Goal: Find specific page/section: Find specific page/section

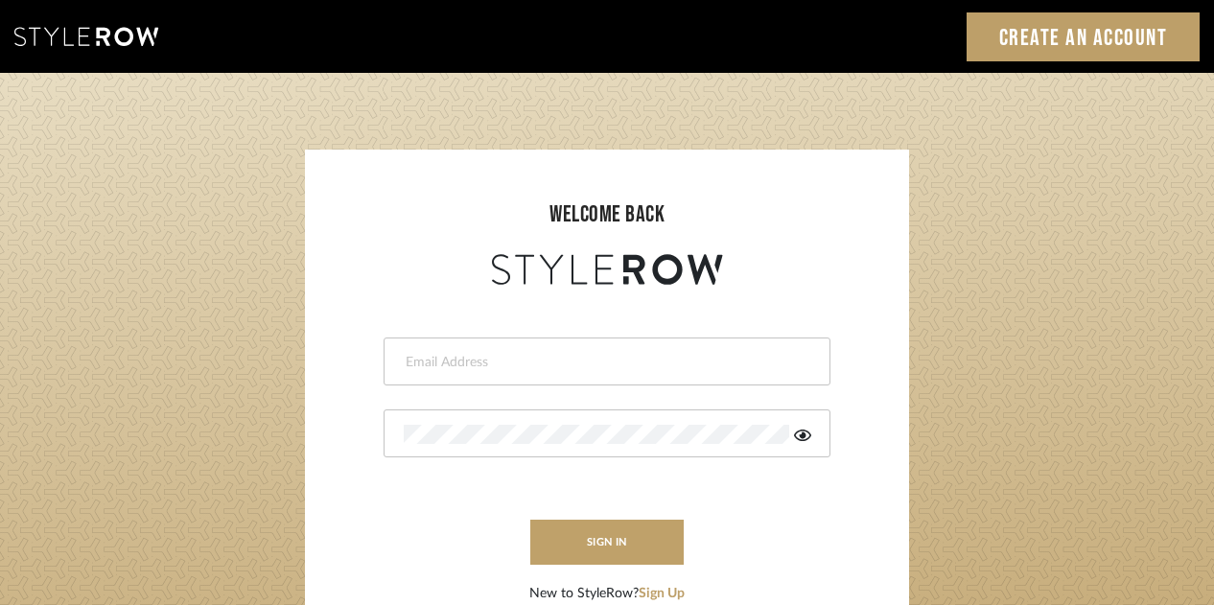
click at [493, 373] on div at bounding box center [607, 362] width 447 height 48
type input "[EMAIL_ADDRESS][DOMAIN_NAME]"
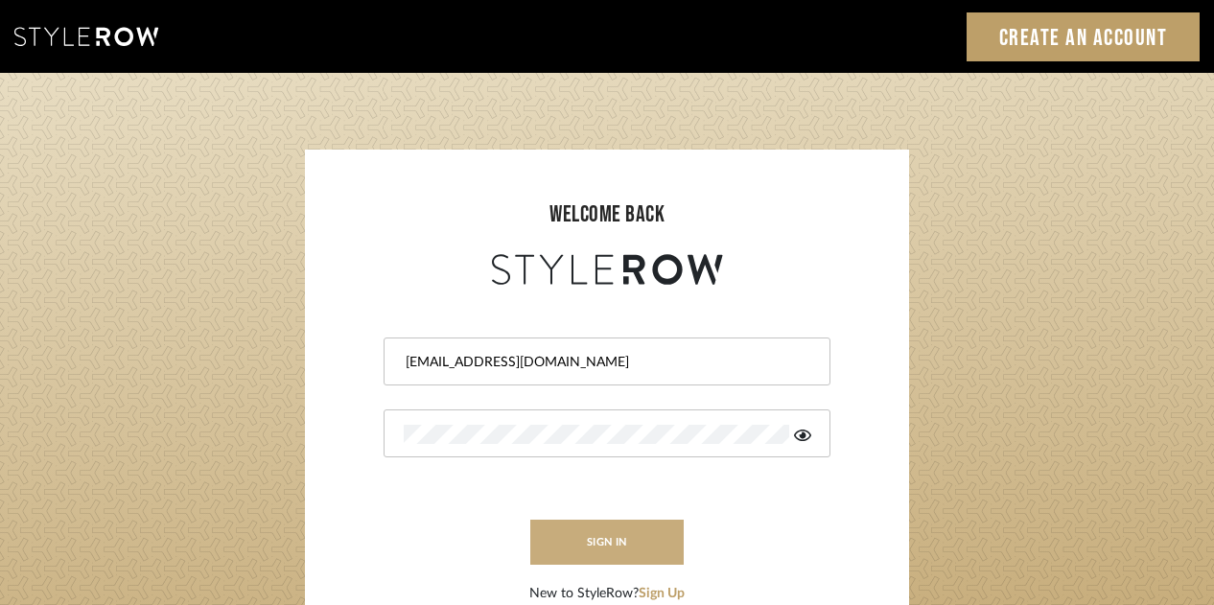
click at [599, 536] on button "sign in" at bounding box center [606, 542] width 153 height 45
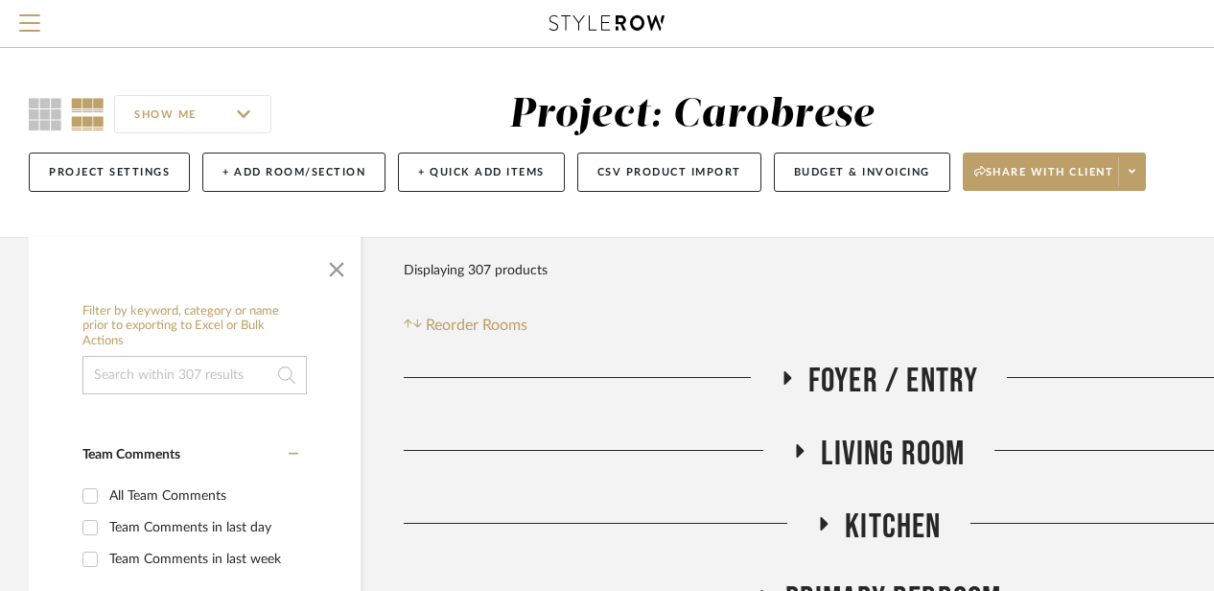
click at [796, 451] on icon at bounding box center [799, 450] width 23 height 14
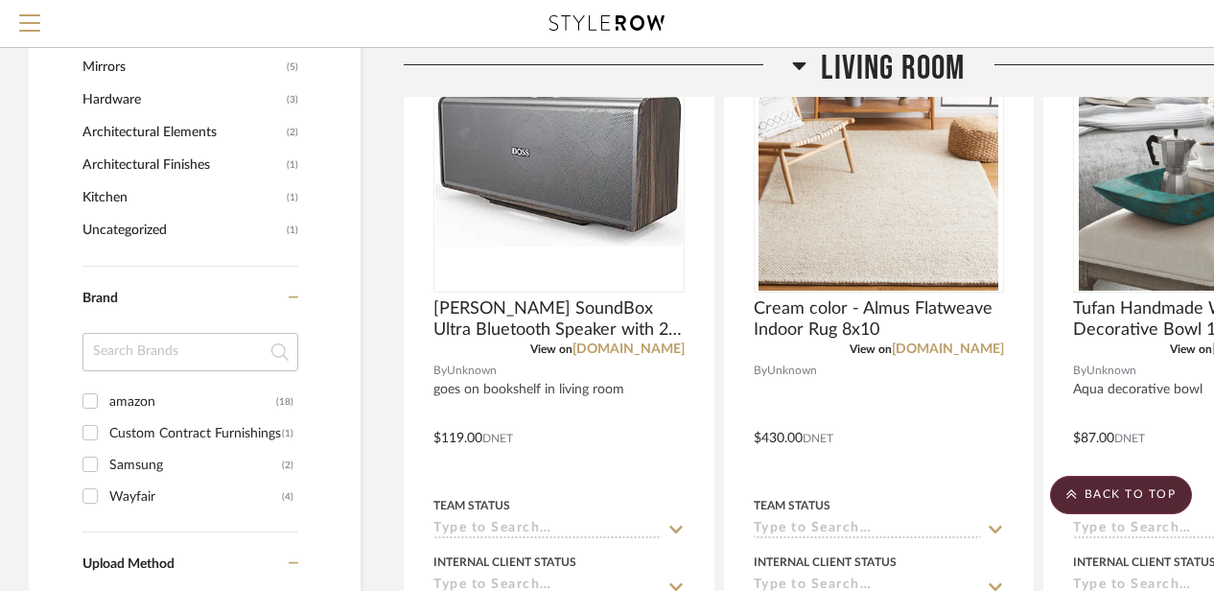
scroll to position [1366, 0]
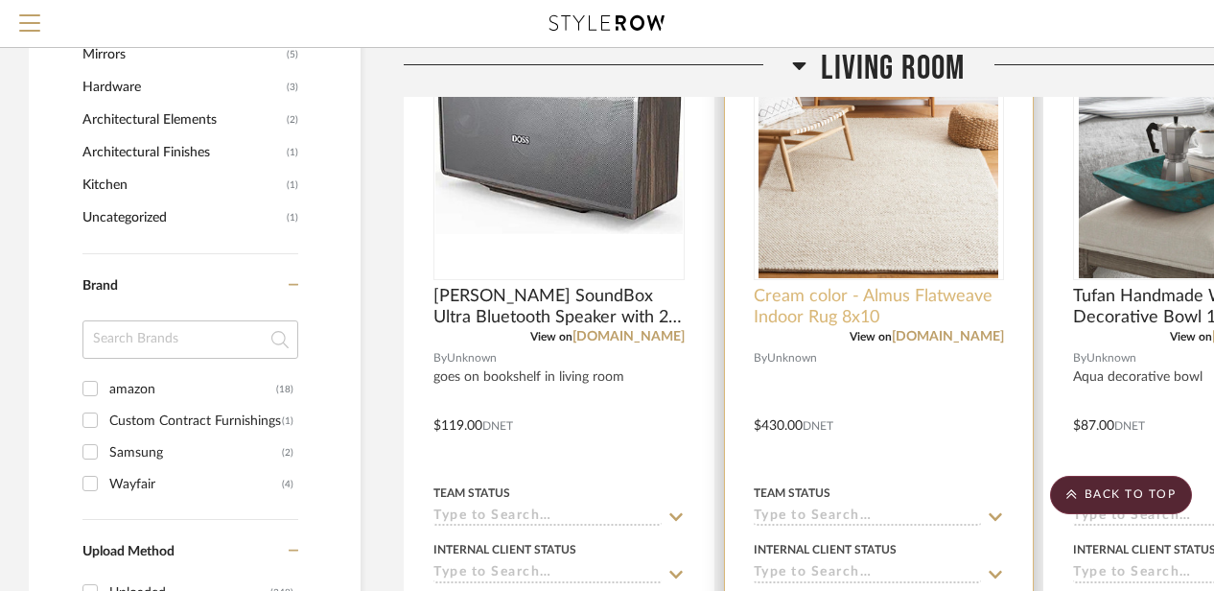
click at [811, 312] on span "Cream color - Almus Flatweave Indoor Rug 8x10" at bounding box center [879, 307] width 251 height 42
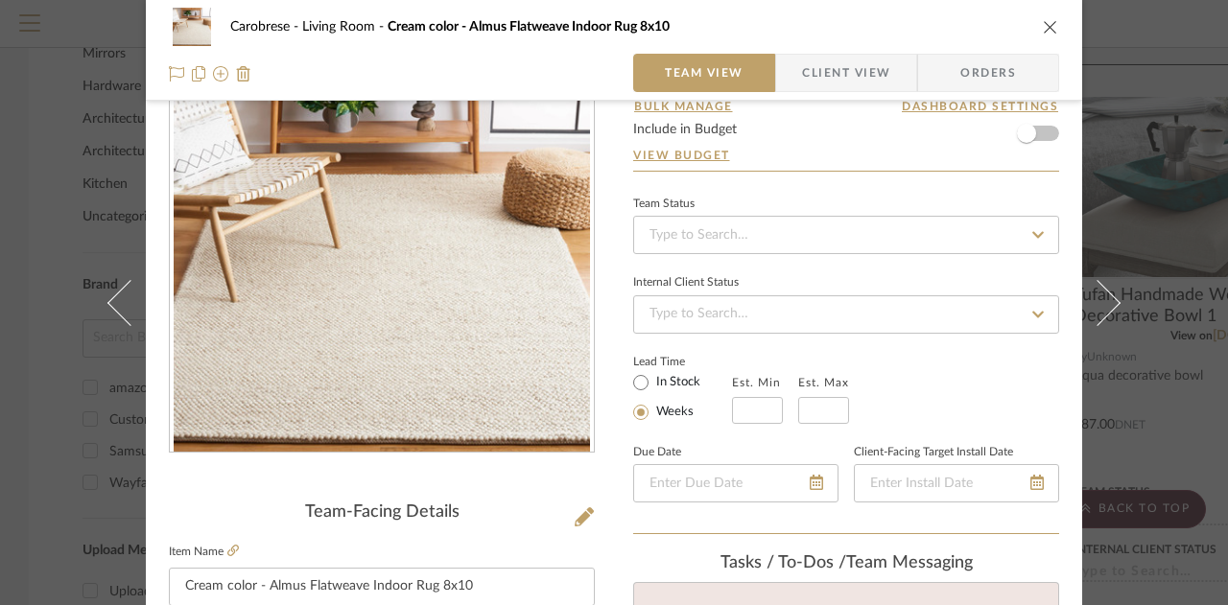
scroll to position [0, 0]
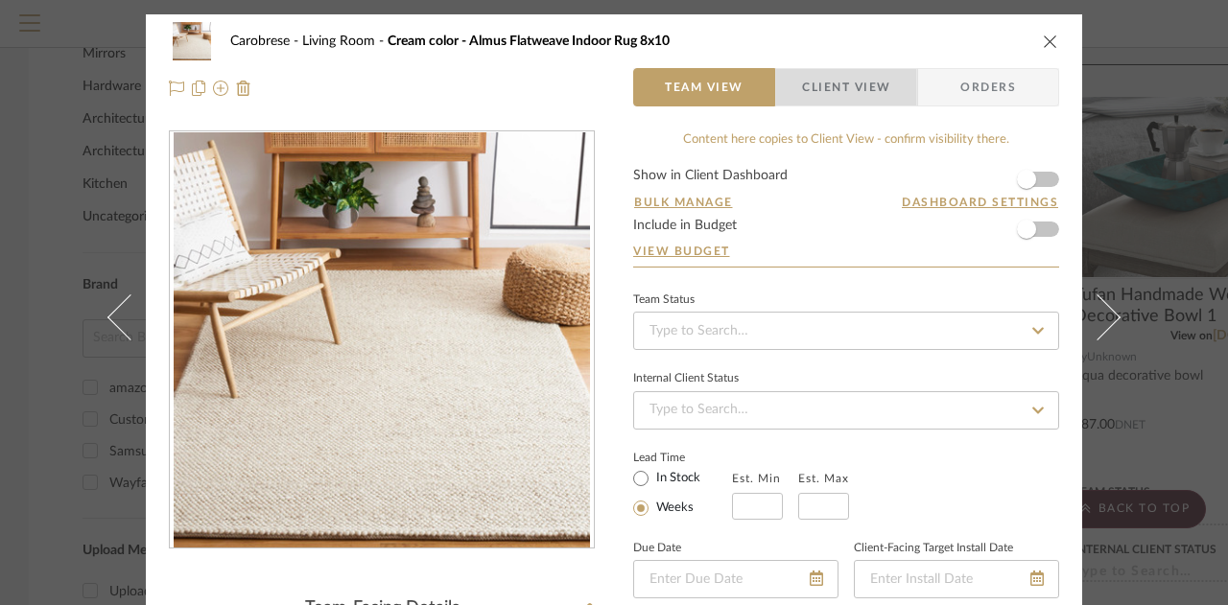
click at [844, 92] on span "Client View" at bounding box center [846, 87] width 88 height 38
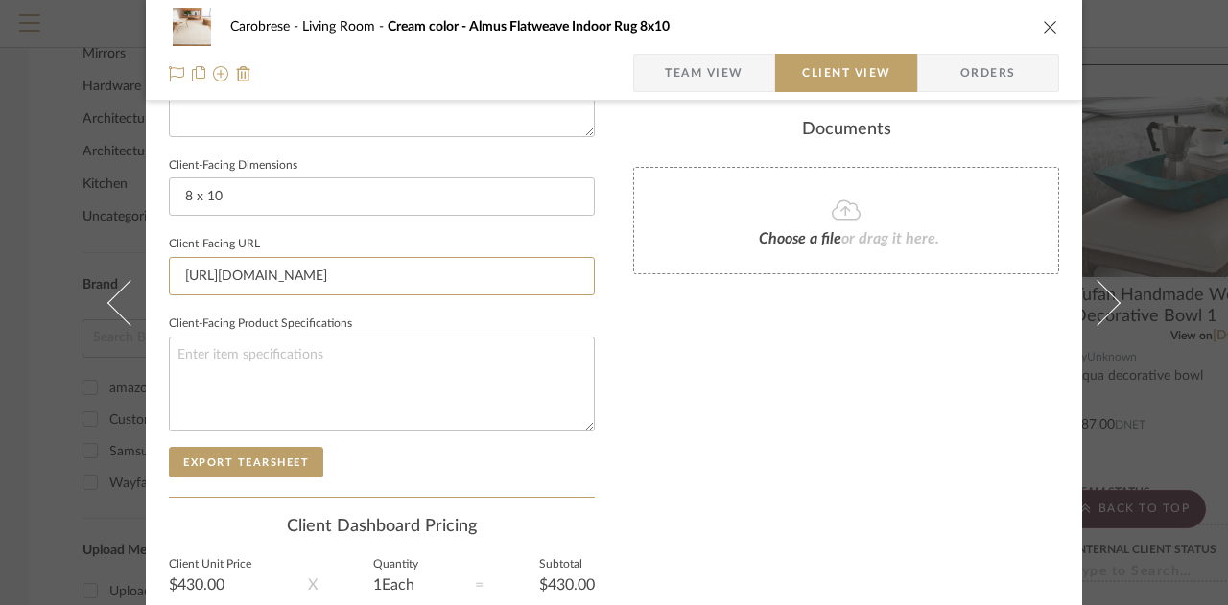
scroll to position [0, 681]
drag, startPoint x: 176, startPoint y: 268, endPoint x: 688, endPoint y: 277, distance: 511.3
click at [688, 277] on div "Carobrese Living Room Cream color - Almus Flatweave Indoor Rug 8x10 Team View C…" at bounding box center [614, 0] width 936 height 1565
click at [1045, 28] on icon "close" at bounding box center [1050, 26] width 15 height 15
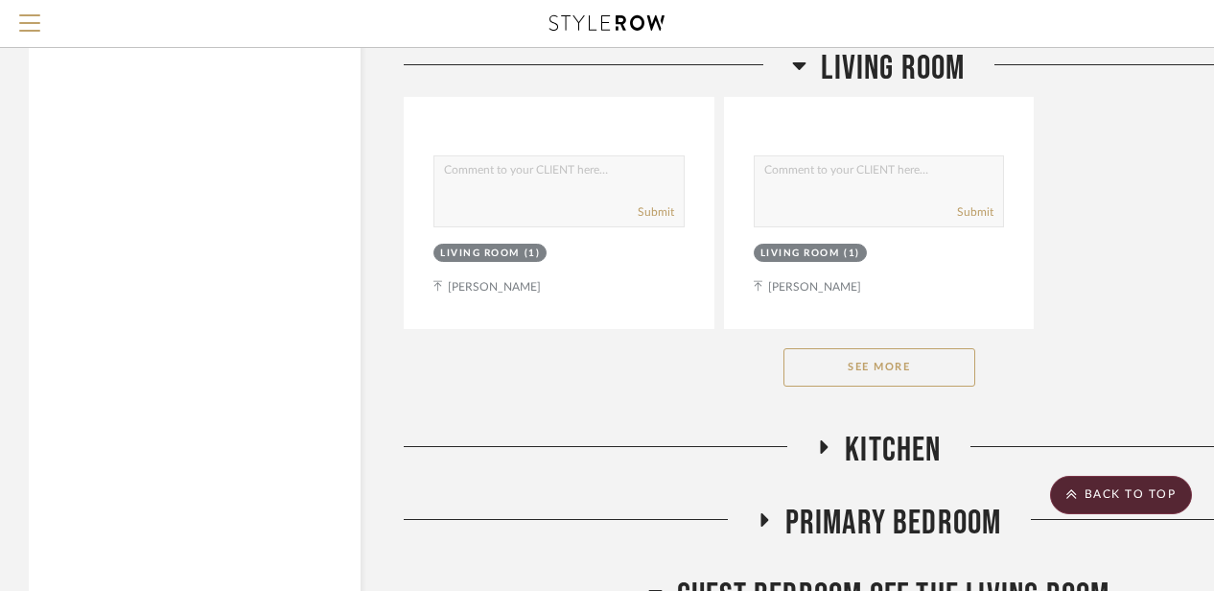
scroll to position [2805, 0]
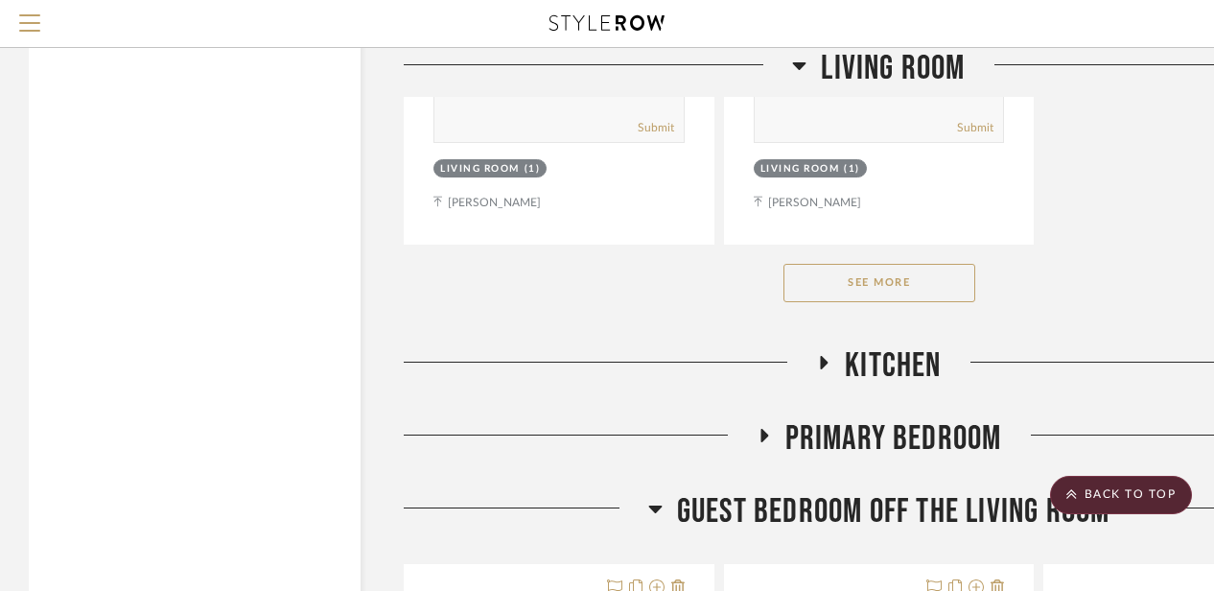
click at [875, 301] on button "See More" at bounding box center [880, 283] width 192 height 38
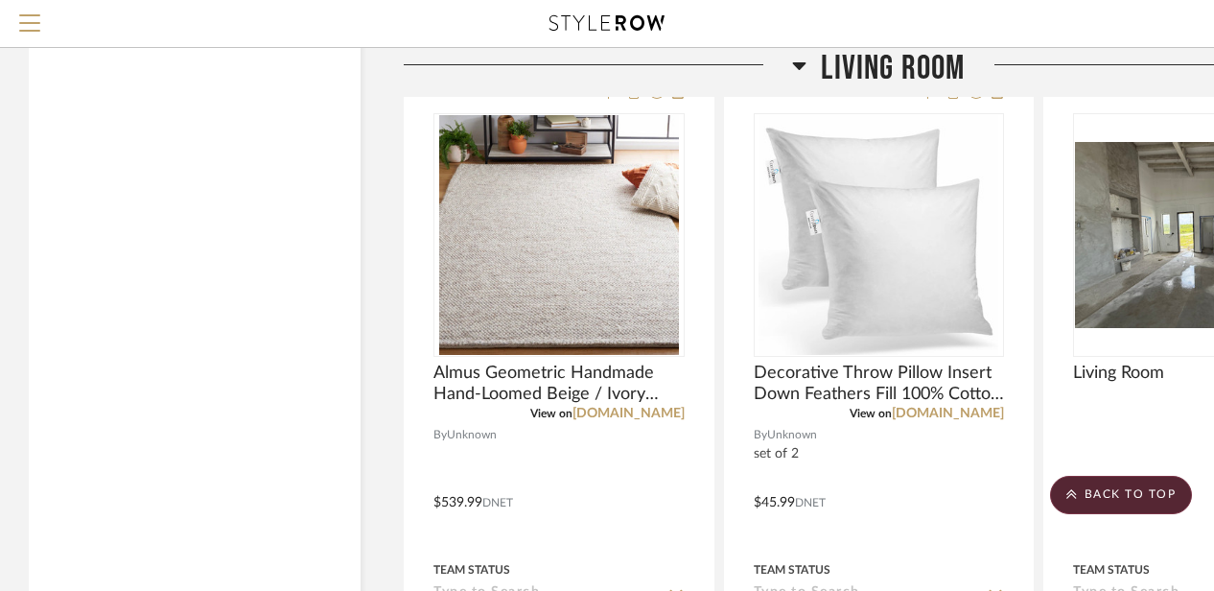
scroll to position [5582, 0]
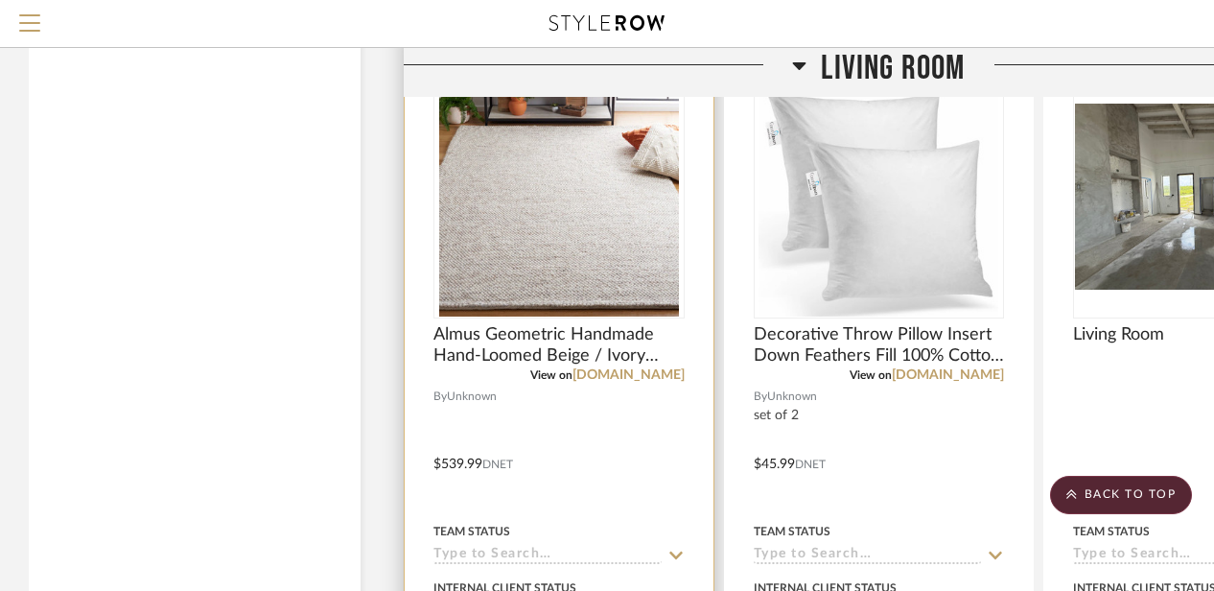
click at [536, 209] on img "0" at bounding box center [559, 197] width 240 height 240
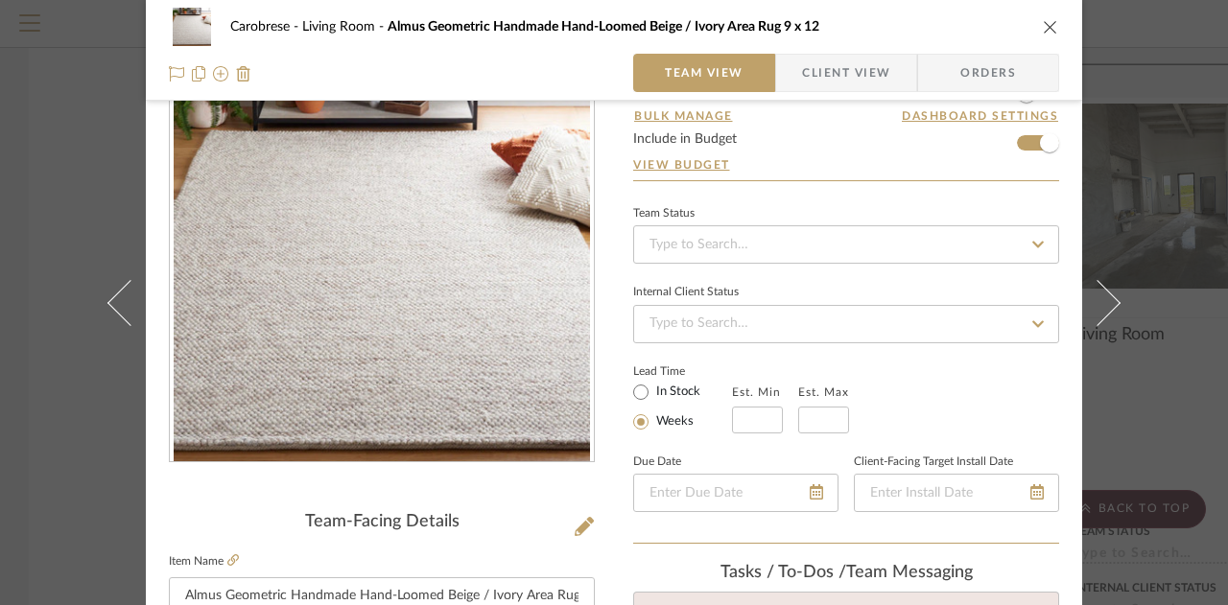
scroll to position [0, 0]
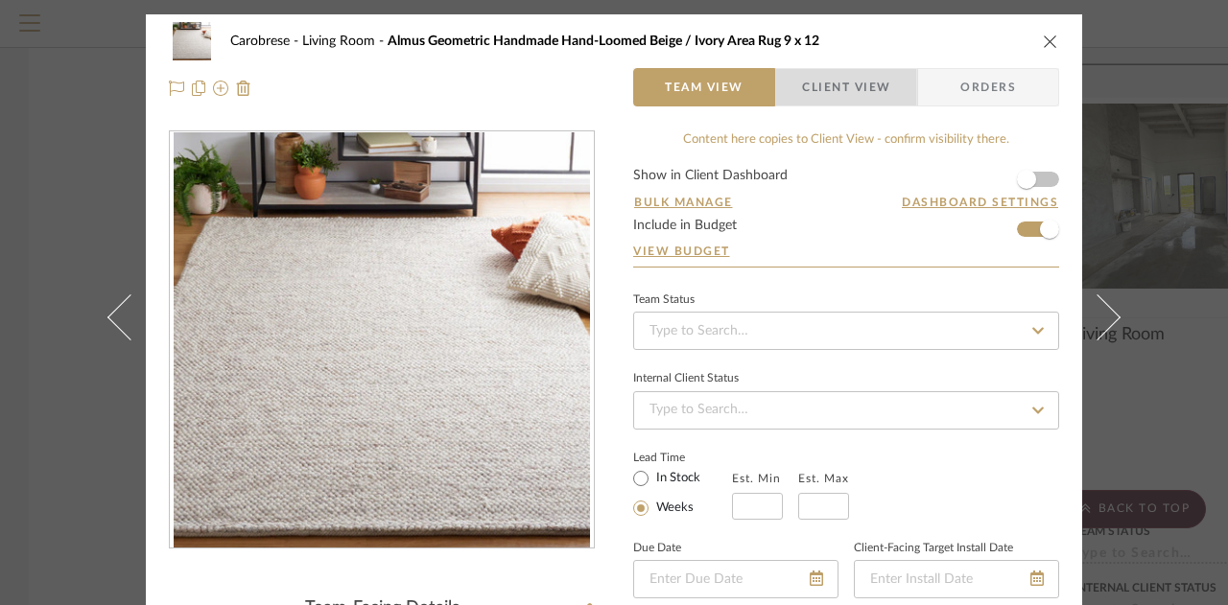
click at [887, 88] on span "Client View" at bounding box center [846, 87] width 140 height 38
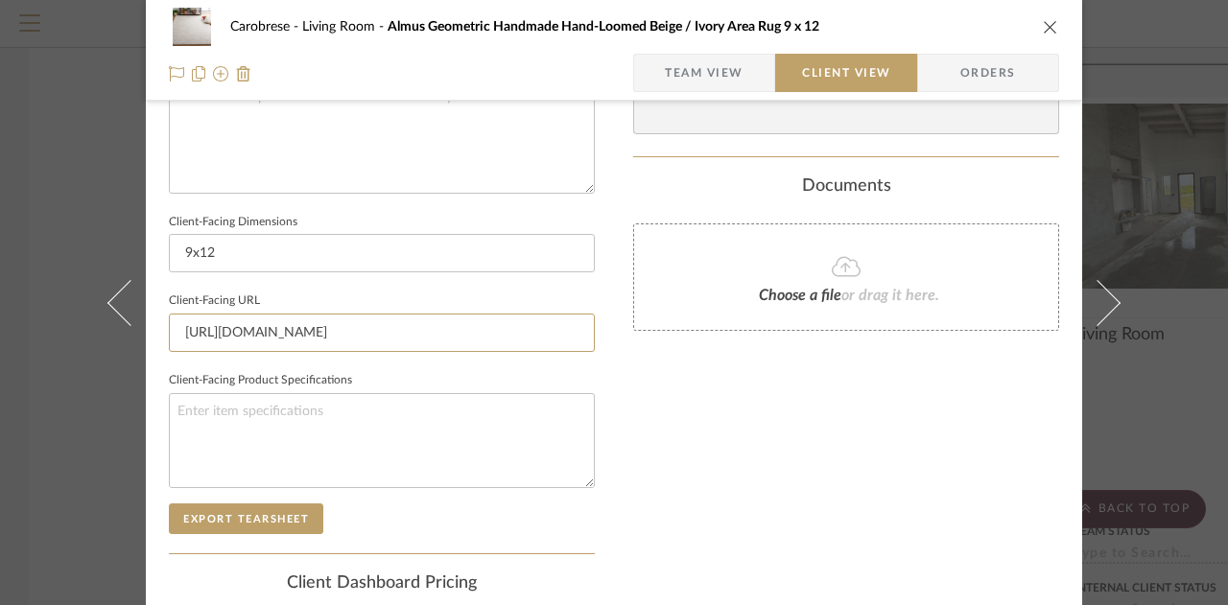
scroll to position [0, 701]
drag, startPoint x: 176, startPoint y: 317, endPoint x: 750, endPoint y: 320, distance: 574.6
click at [750, 320] on div "Carobrese Living Room Almus Geometric Handmade Hand-Loomed Beige / Ivory Area R…" at bounding box center [614, 57] width 936 height 1565
